Goal: Task Accomplishment & Management: Use online tool/utility

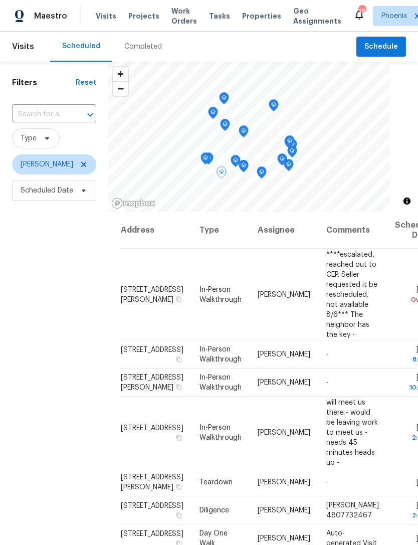
click at [0, 0] on span at bounding box center [0, 0] width 0 height 0
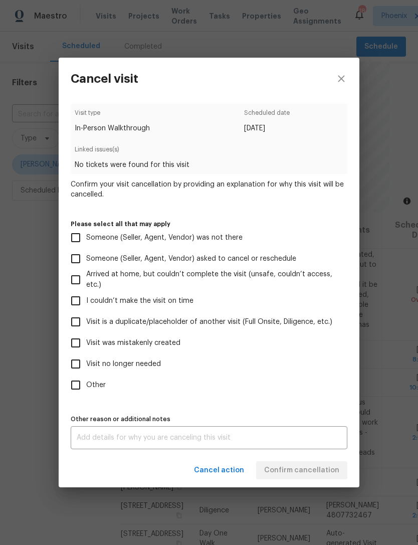
click at [85, 360] on input "Visit no longer needed" at bounding box center [75, 363] width 21 height 21
checkbox input "true"
click at [281, 441] on textarea at bounding box center [209, 437] width 265 height 7
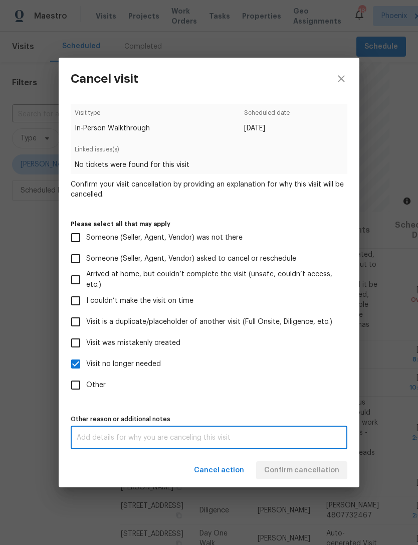
scroll to position [32, 0]
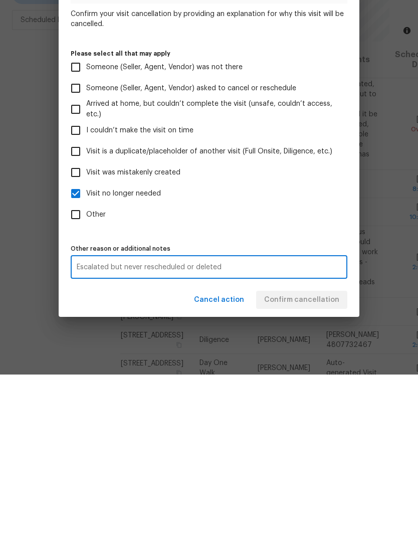
type textarea "Escalated but never rescheduled or deleted"
click at [307, 374] on label "Other" at bounding box center [202, 384] width 274 height 21
click at [86, 374] on input "Other" at bounding box center [75, 384] width 21 height 21
checkbox input "true"
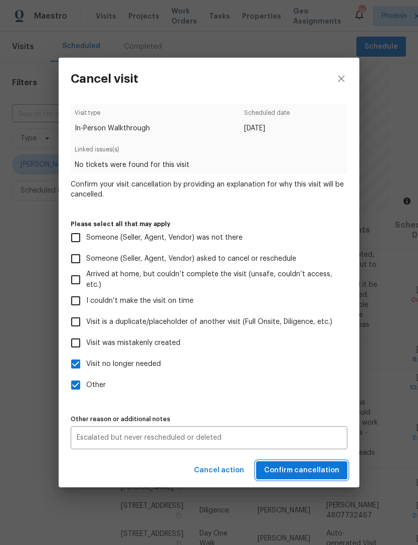
click at [322, 468] on span "Confirm cancellation" at bounding box center [301, 470] width 75 height 13
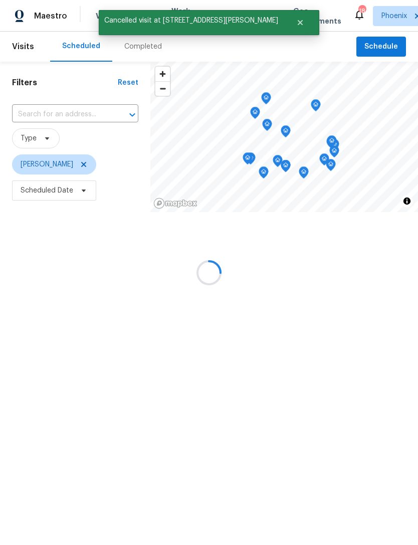
scroll to position [0, 0]
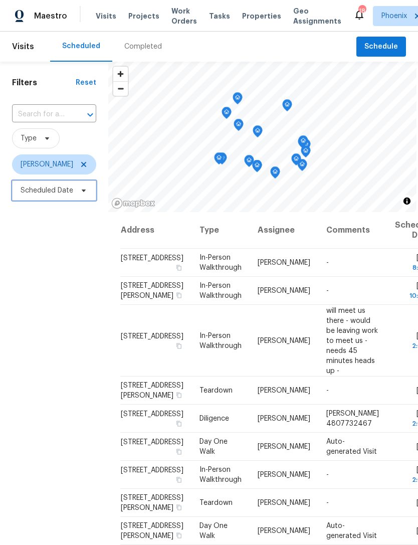
click at [38, 193] on span "Scheduled Date" at bounding box center [47, 190] width 53 height 10
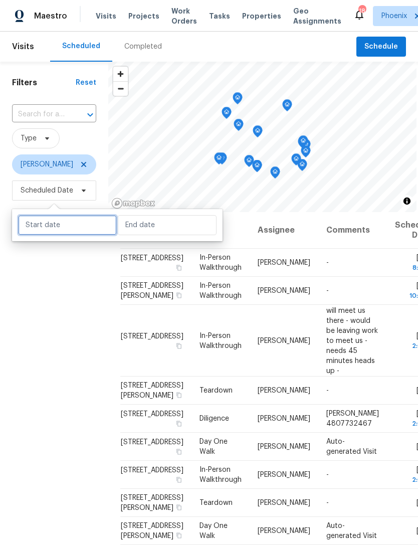
click at [41, 229] on input "text" at bounding box center [67, 225] width 99 height 20
select select "7"
select select "2025"
select select "8"
select select "2025"
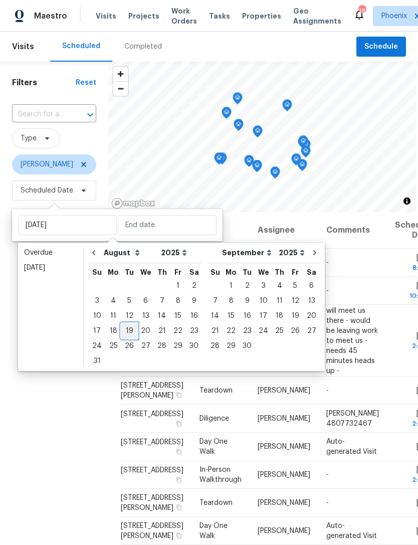
click at [130, 331] on div "19" at bounding box center [129, 331] width 16 height 14
type input "[DATE]"
click at [128, 328] on div "19" at bounding box center [129, 331] width 16 height 14
type input "[DATE]"
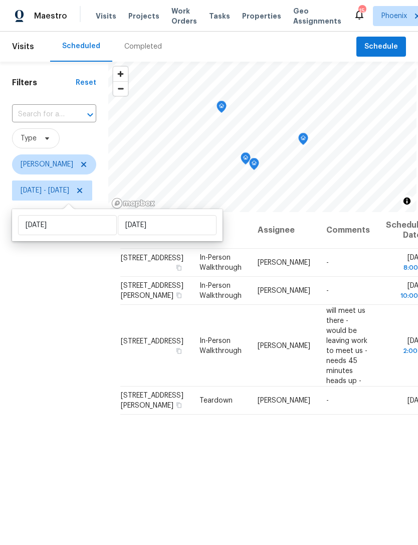
click at [66, 340] on div "Filters Reset ​ Type [PERSON_NAME] [DATE] - [DATE]" at bounding box center [54, 355] width 108 height 586
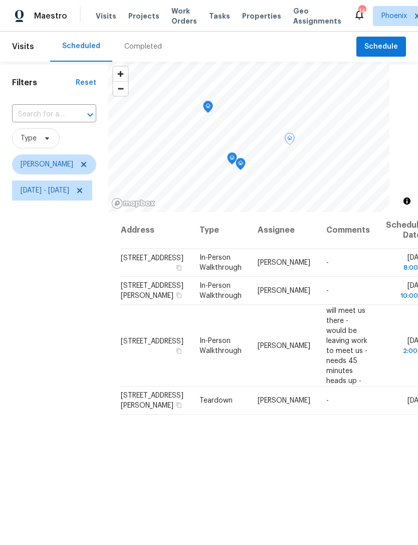
click at [0, 0] on icon at bounding box center [0, 0] width 0 height 0
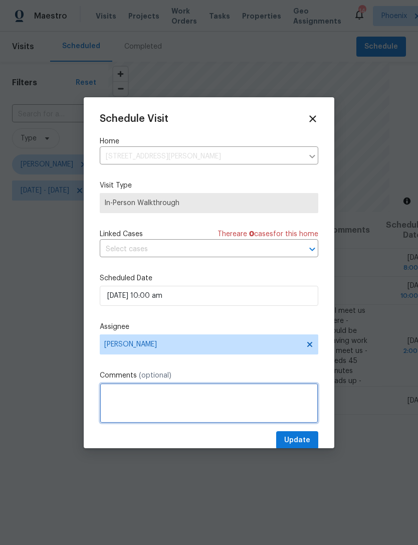
click at [205, 401] on textarea at bounding box center [209, 403] width 218 height 40
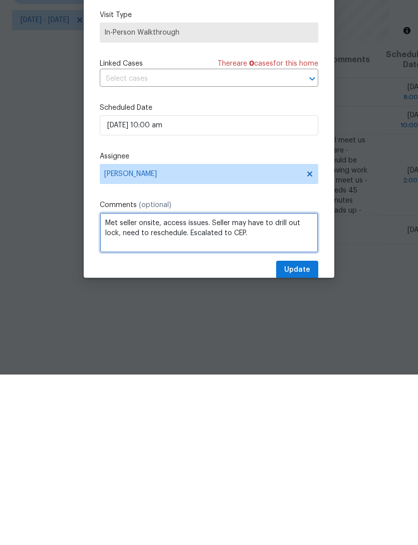
type textarea "Met seller onsite, access issues. Seller may have to drill out lock, need to re…"
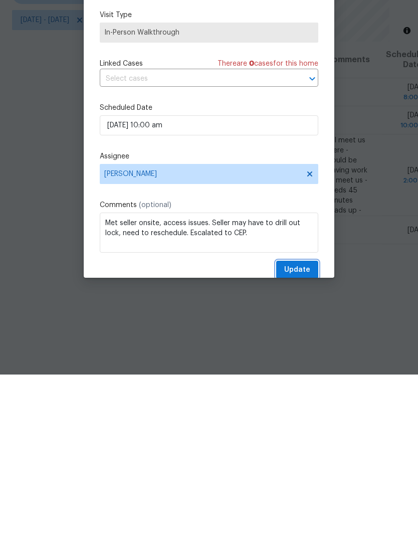
click at [309, 434] on span "Update" at bounding box center [297, 440] width 26 height 13
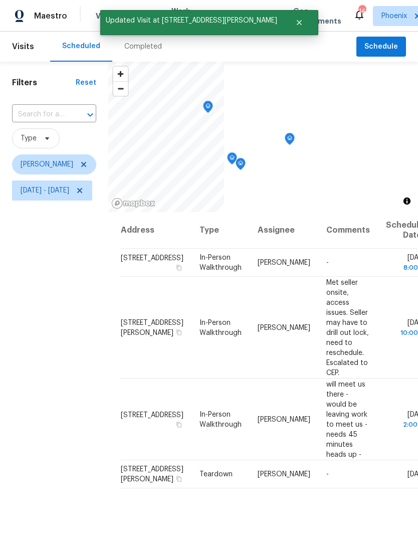
scroll to position [0, 0]
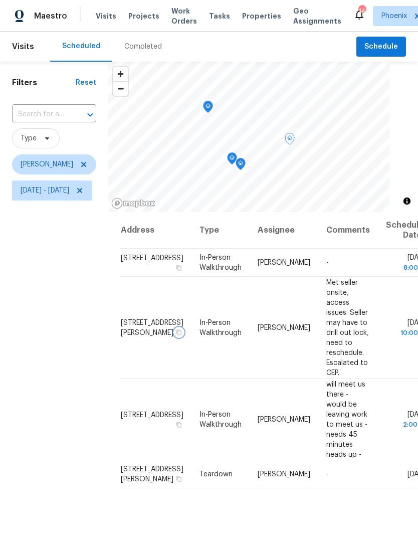
click at [179, 336] on button "button" at bounding box center [178, 331] width 9 height 9
